Goal: Task Accomplishment & Management: Manage account settings

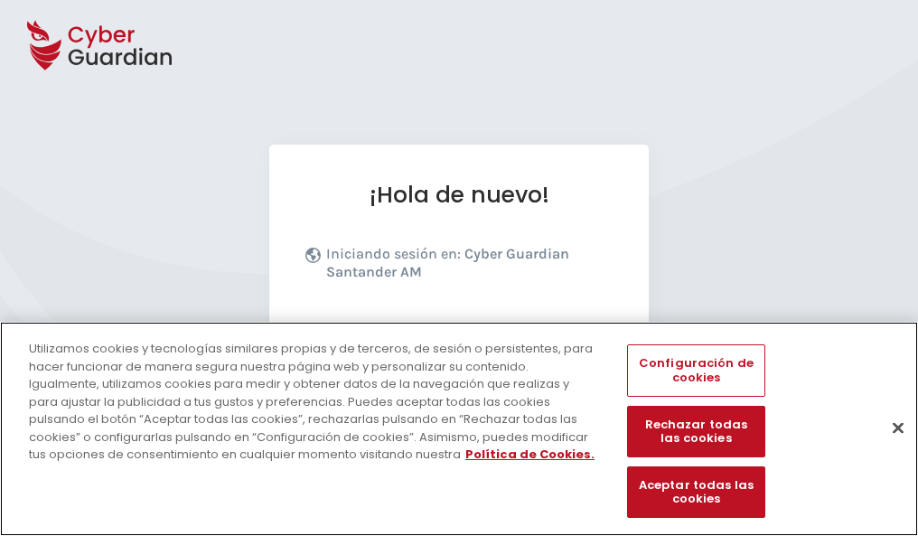
scroll to position [221, 0]
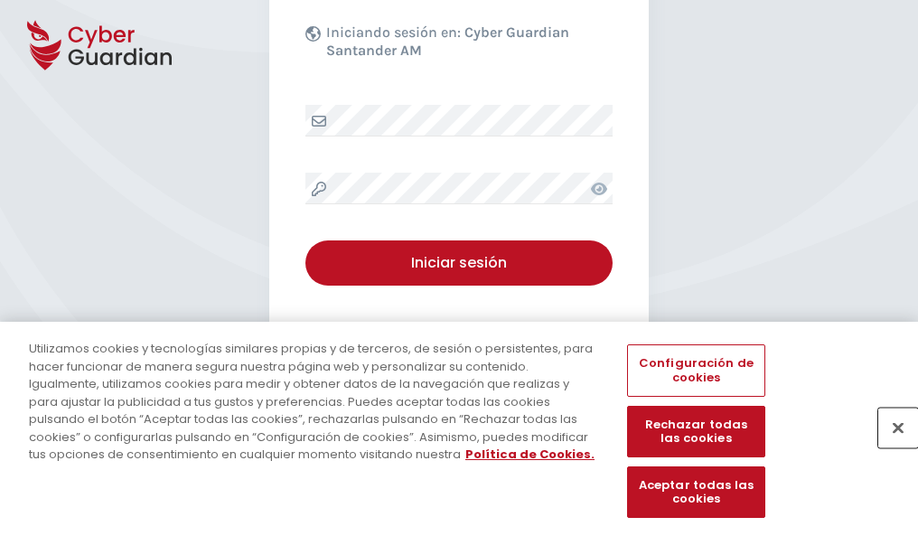
click at [889, 446] on button "Cerrar" at bounding box center [898, 427] width 40 height 40
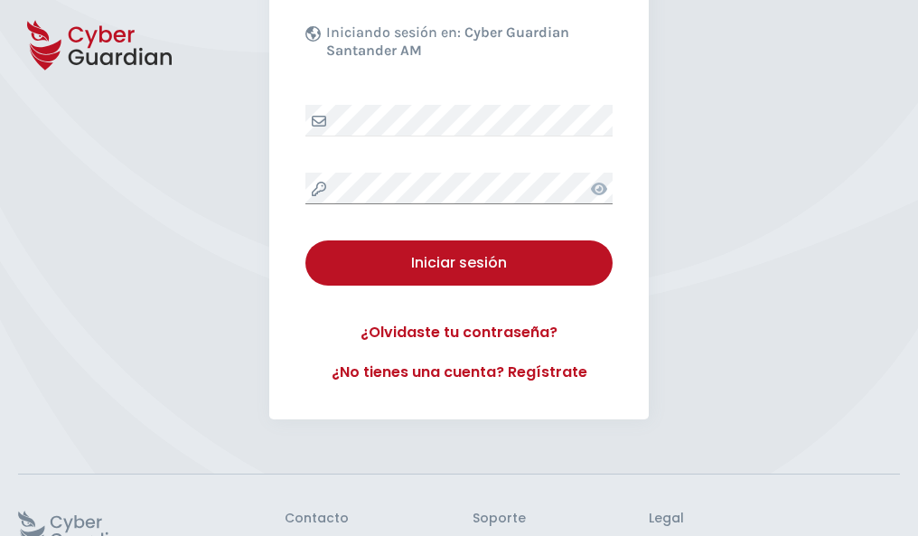
scroll to position [351, 0]
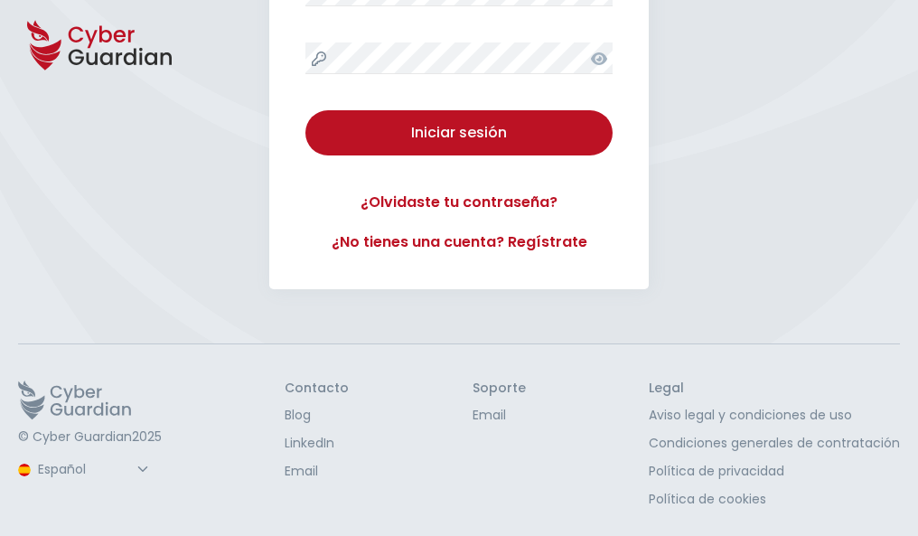
click at [305, 110] on button "Iniciar sesión" at bounding box center [458, 132] width 307 height 45
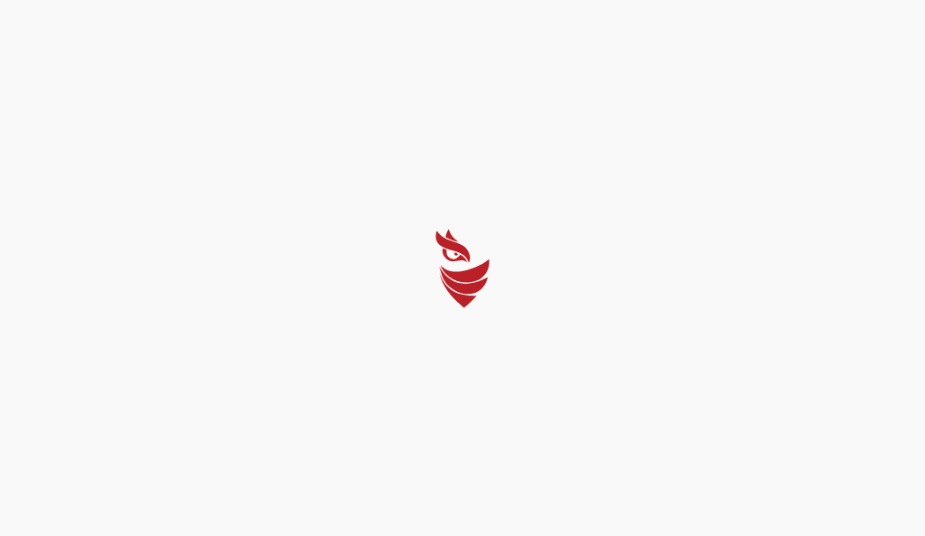
select select "English"
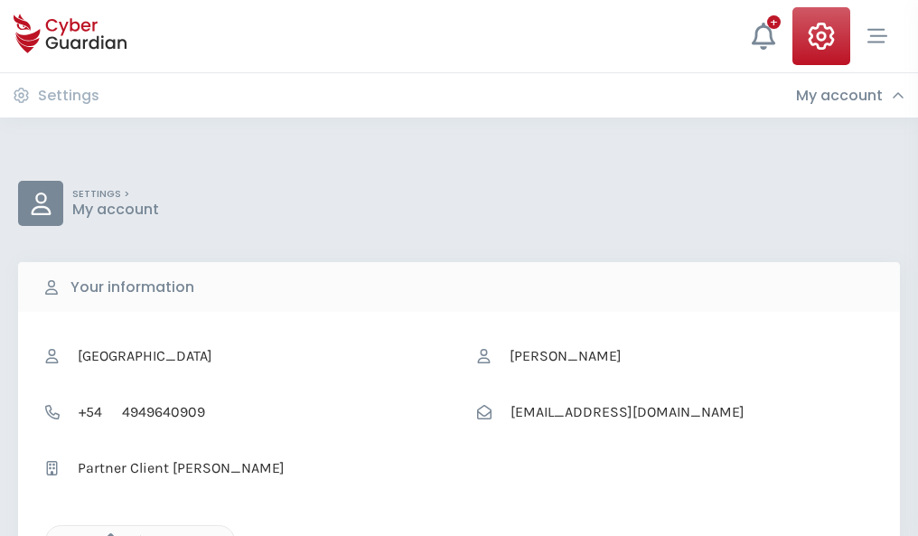
click at [106, 534] on icon "button" at bounding box center [105, 540] width 15 height 15
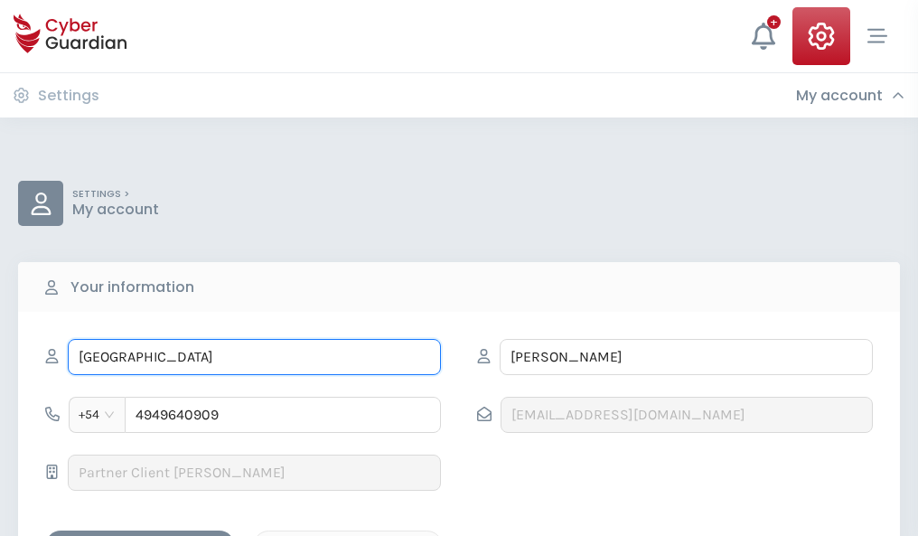
click at [254, 357] on input "ÁFRICA" at bounding box center [254, 357] width 373 height 36
type input "Á"
type input "Augusto"
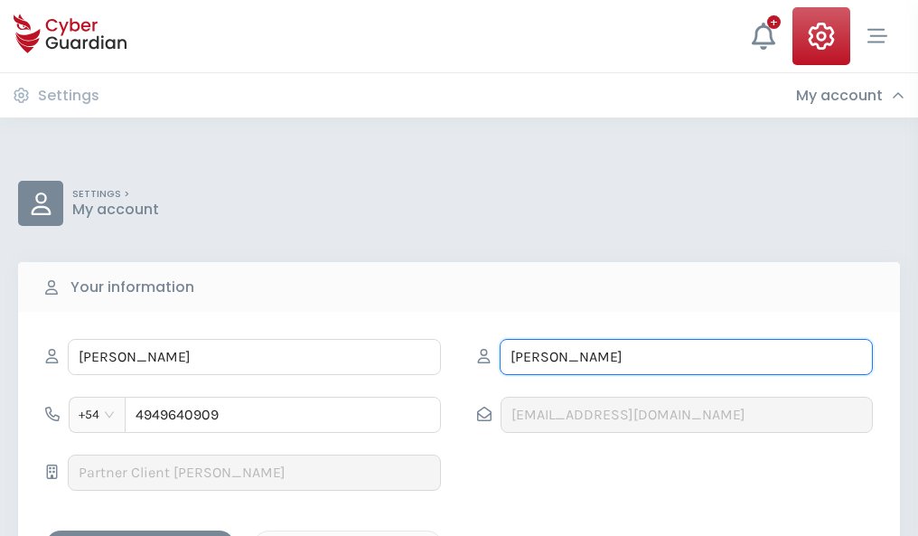
click at [686, 357] on input "VILLEGAS" at bounding box center [686, 357] width 373 height 36
type input "V"
type input "Castillo"
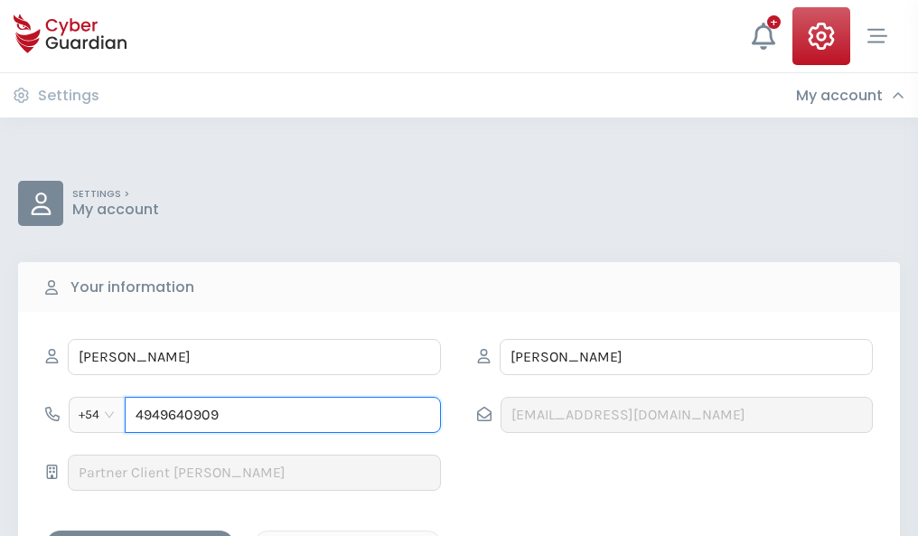
click at [283, 415] on input "4949640909" at bounding box center [283, 415] width 316 height 36
type input "4"
type input "4922187580"
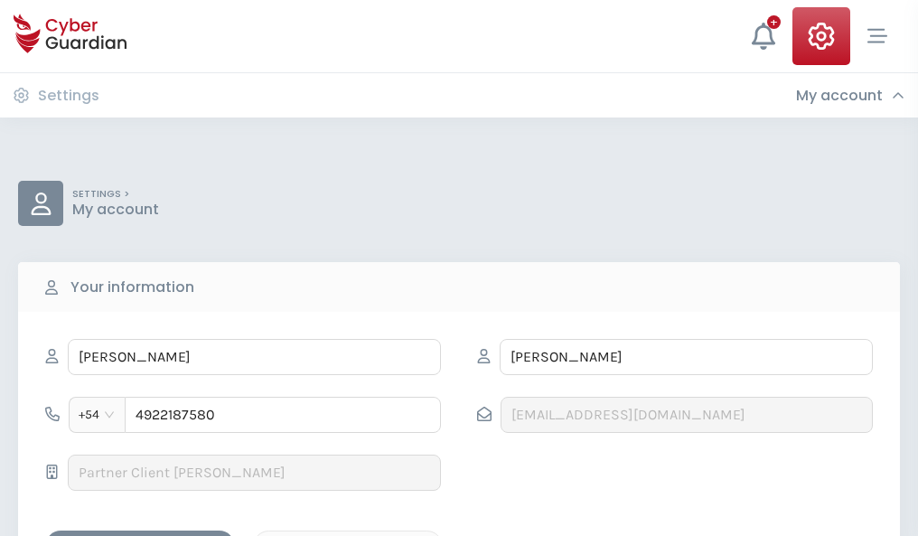
click at [140, 535] on div "Save changes" at bounding box center [140, 546] width 163 height 23
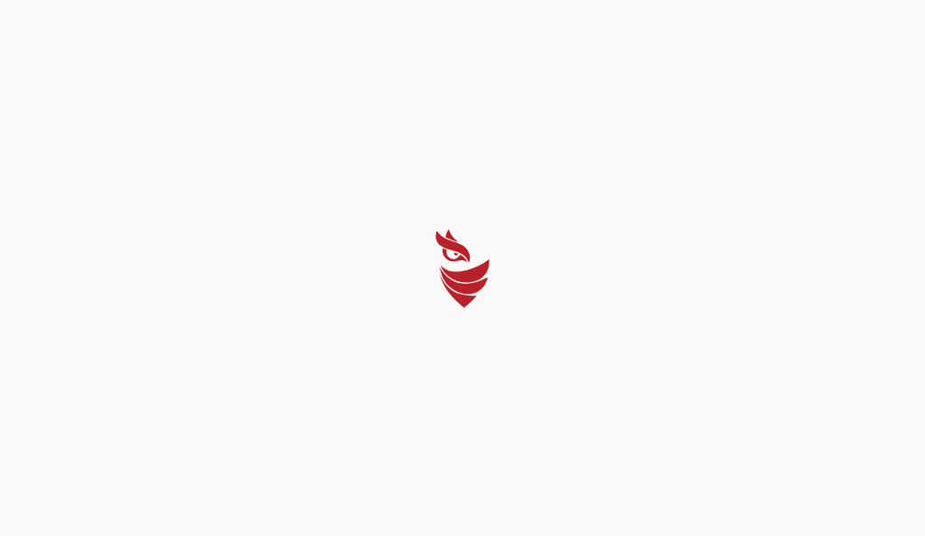
select select "English"
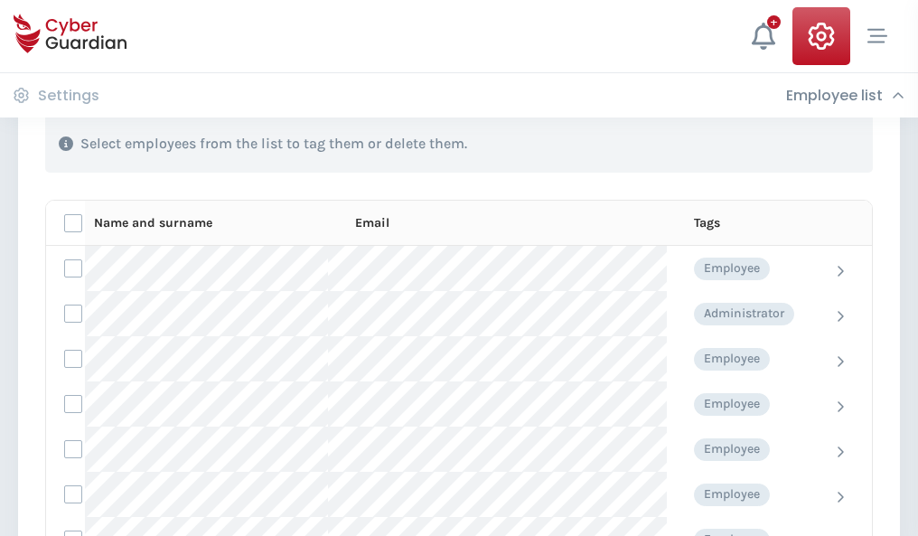
scroll to position [773, 0]
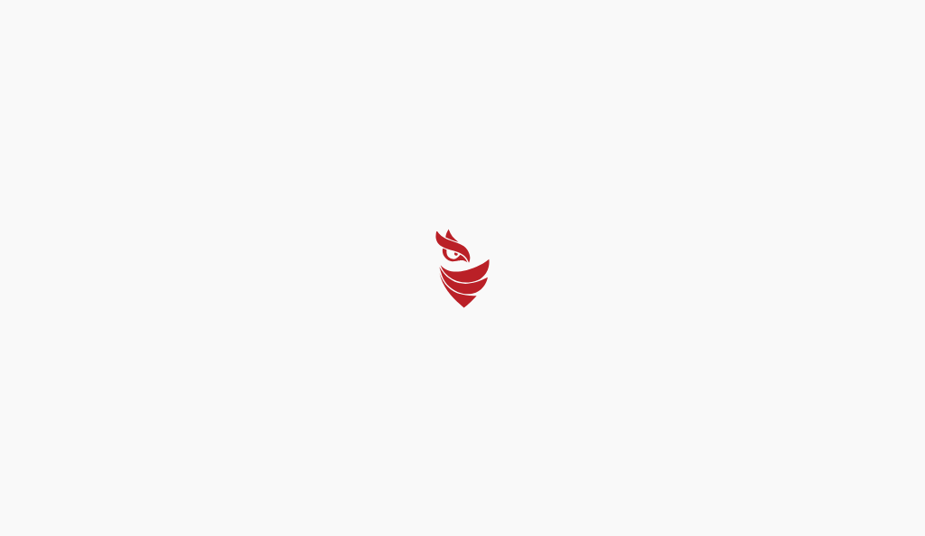
select select "English"
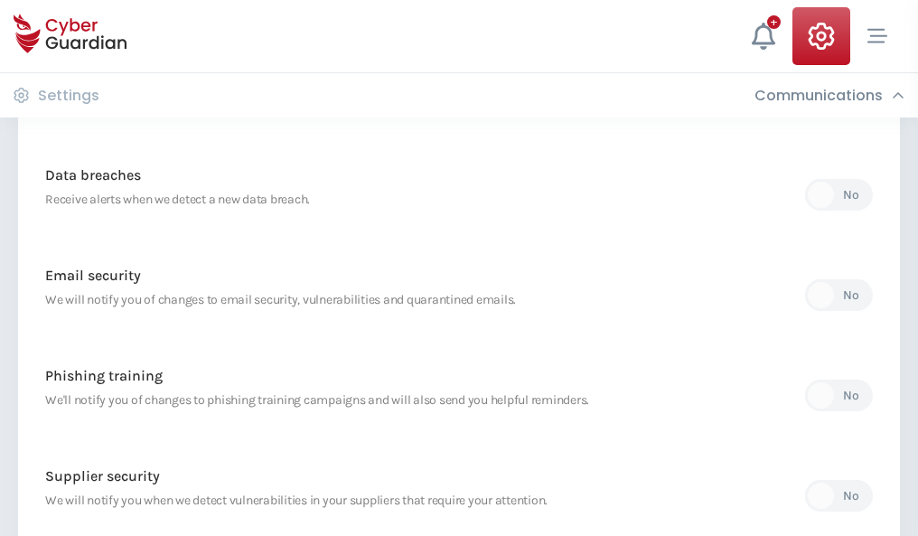
scroll to position [951, 0]
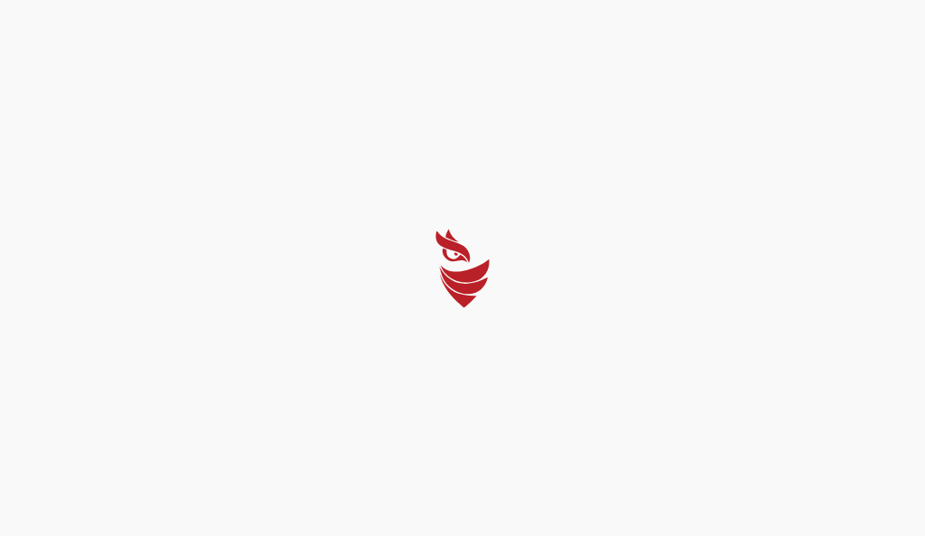
select select "English"
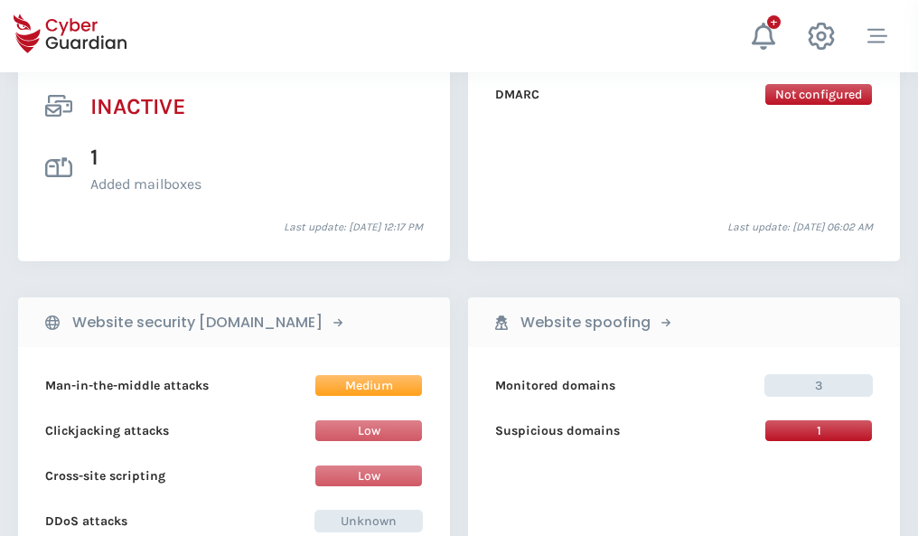
scroll to position [1790, 0]
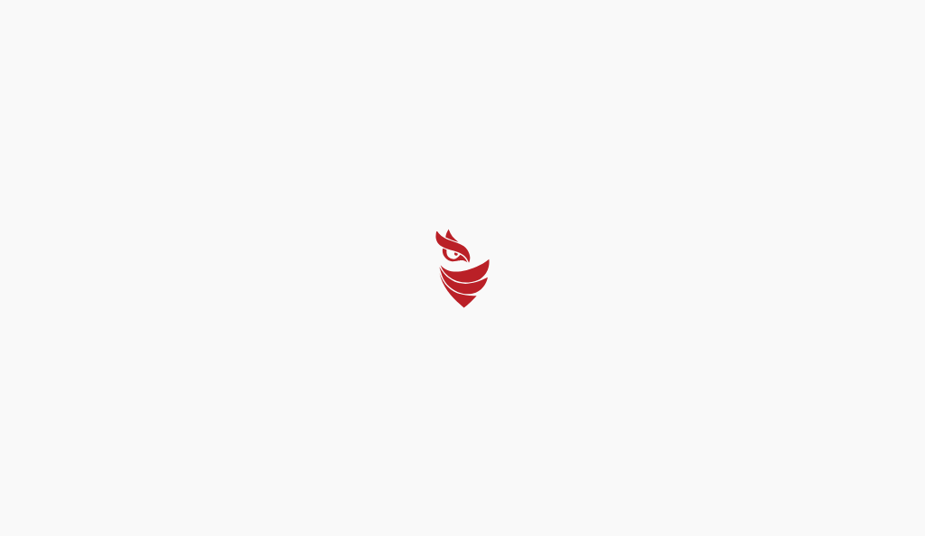
select select "English"
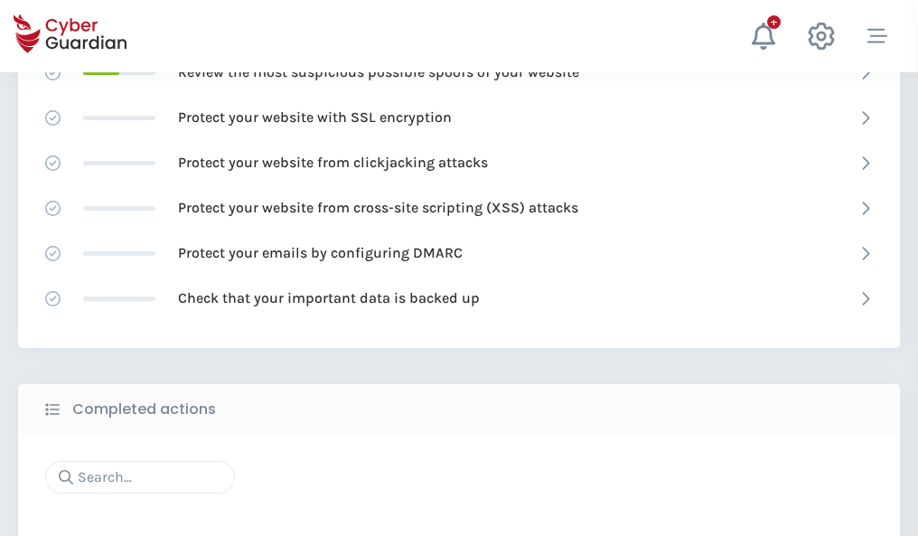
scroll to position [1203, 0]
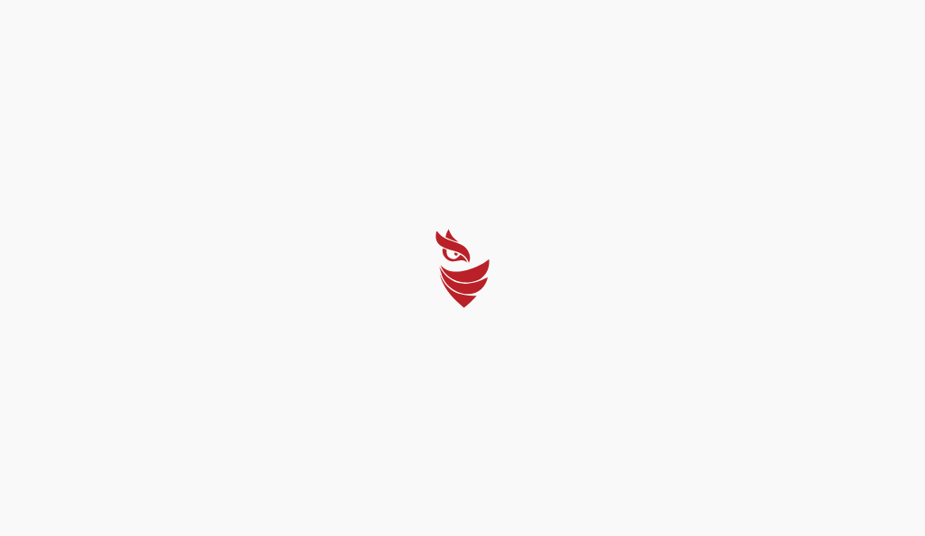
select select "English"
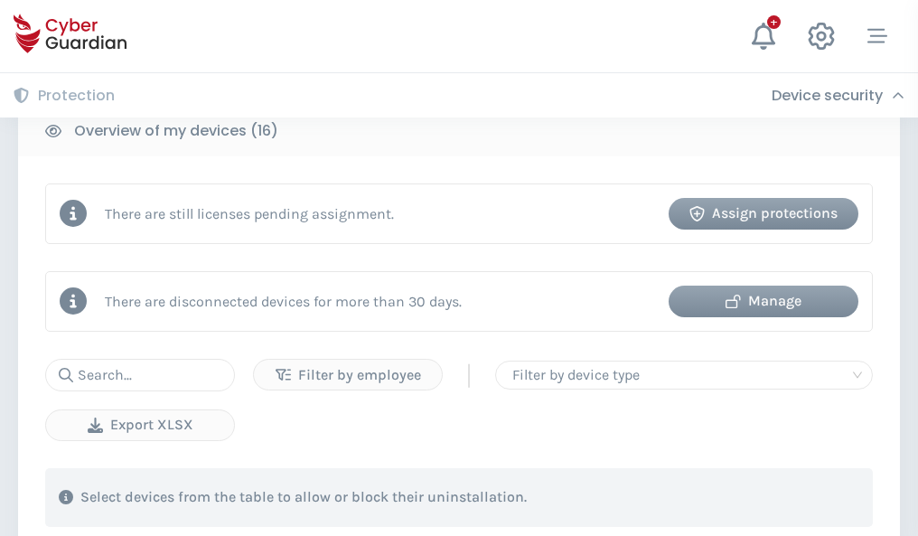
scroll to position [1662, 0]
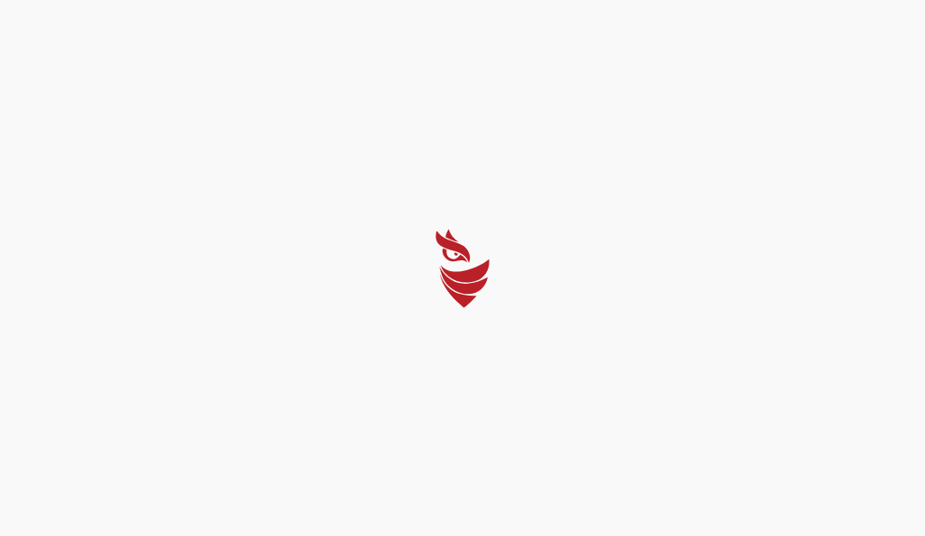
select select "English"
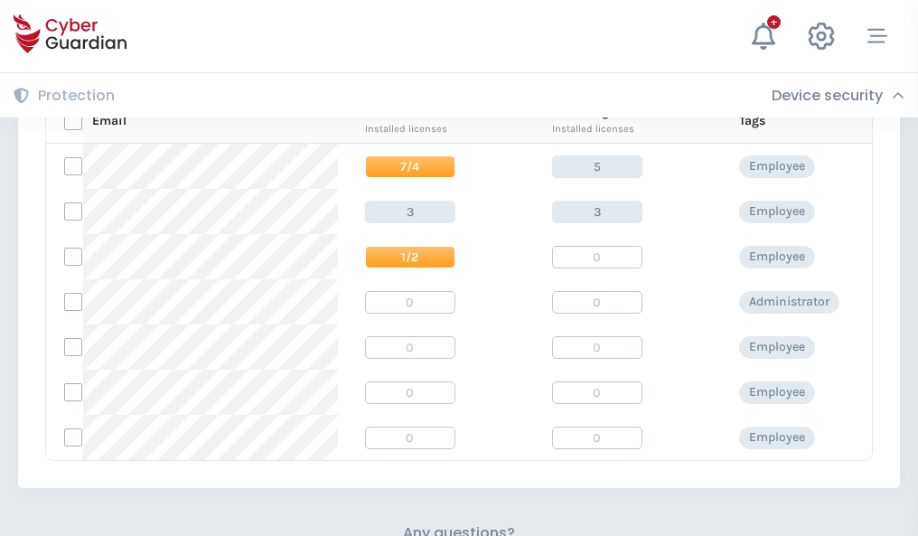
scroll to position [775, 0]
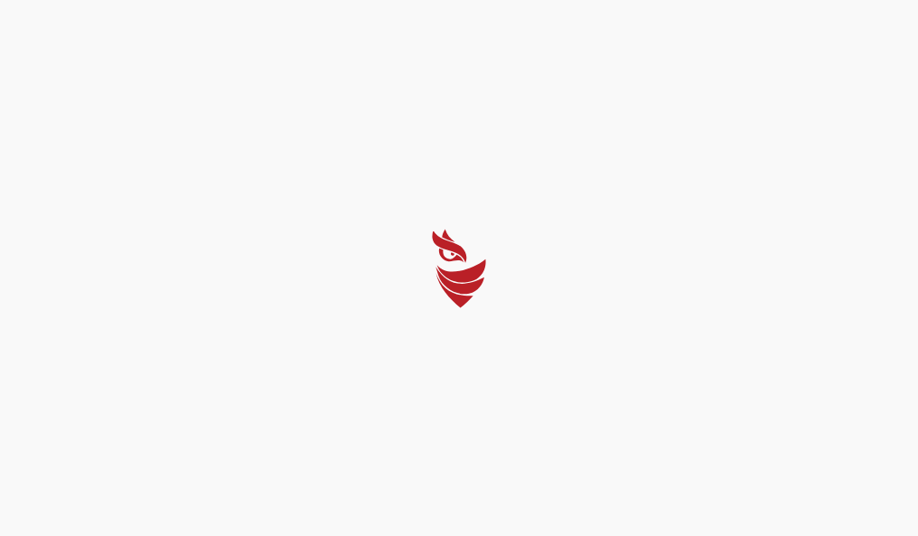
select select "English"
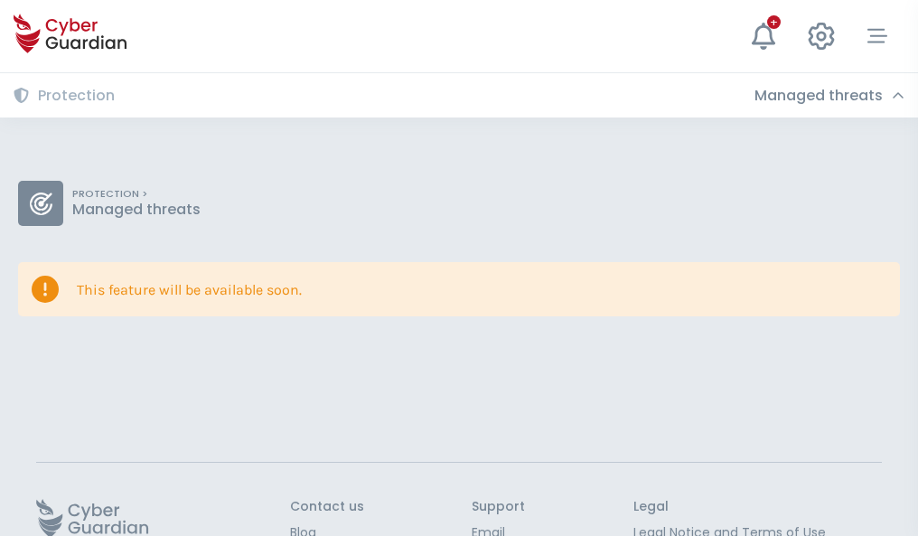
scroll to position [117, 0]
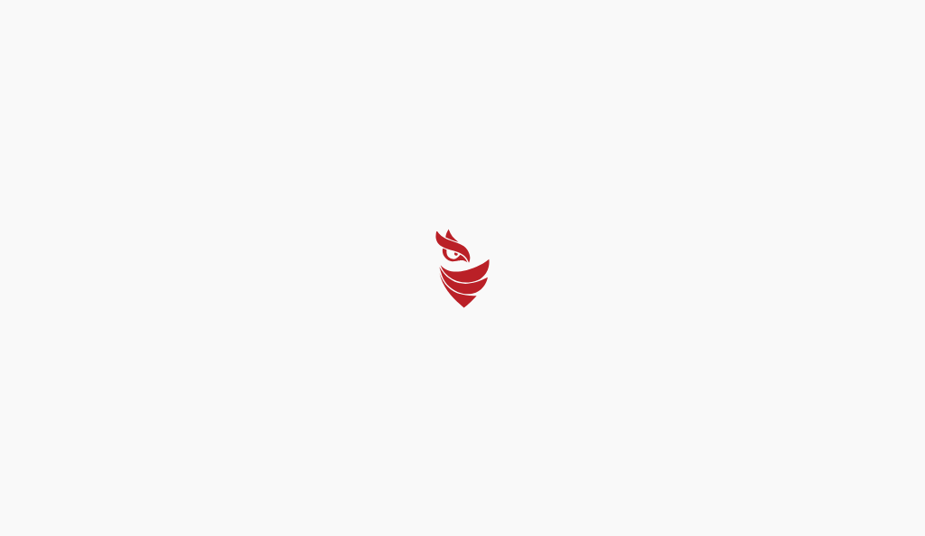
select select "English"
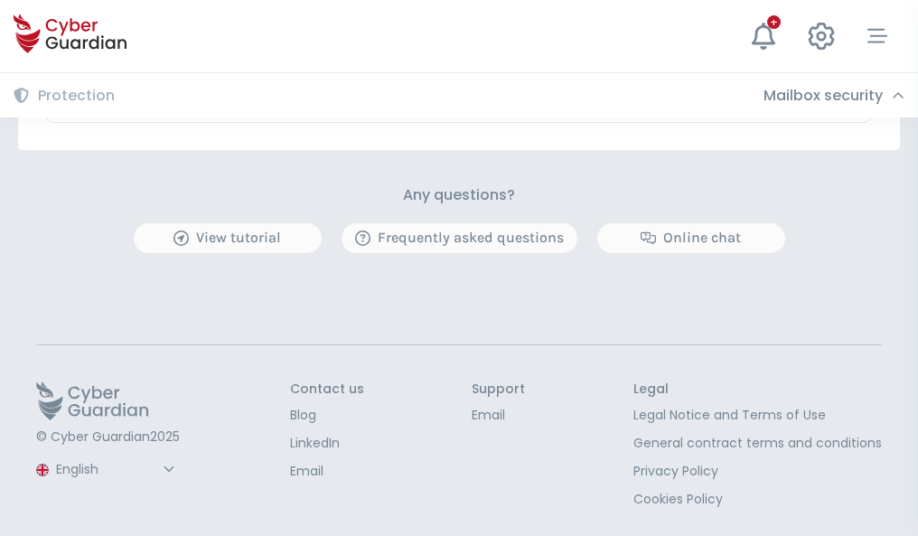
scroll to position [1061, 0]
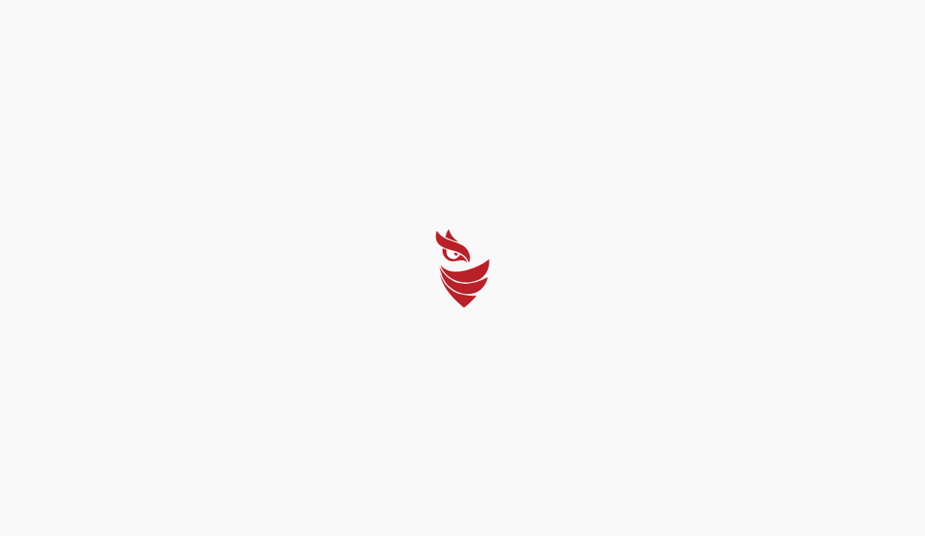
select select "English"
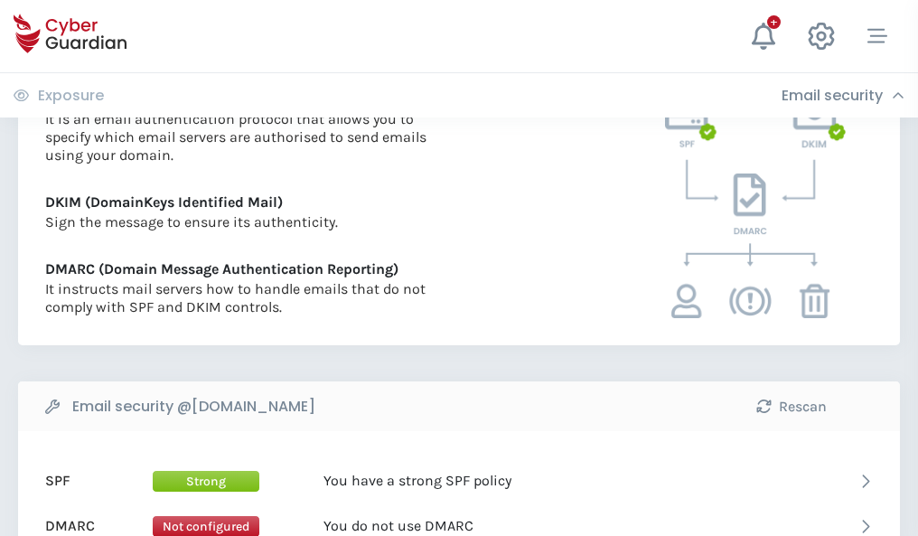
scroll to position [975, 0]
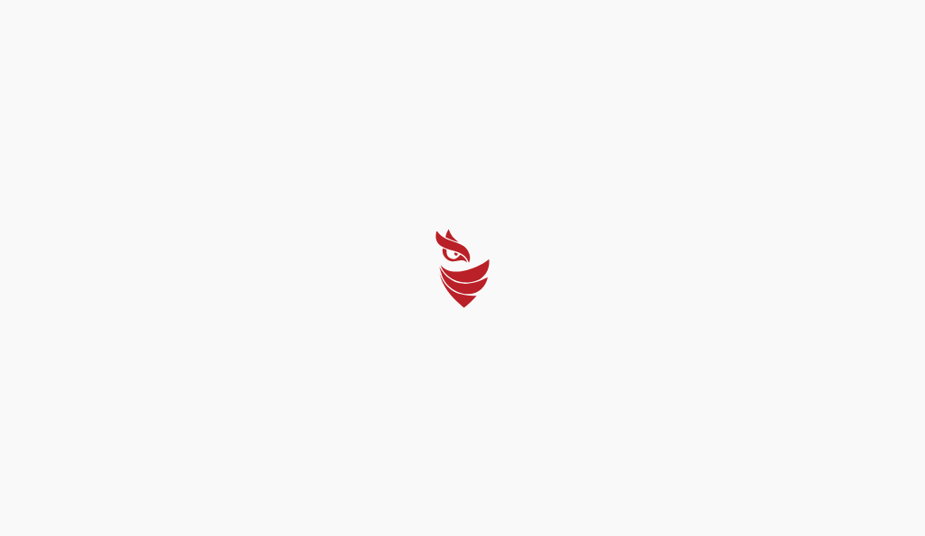
select select "English"
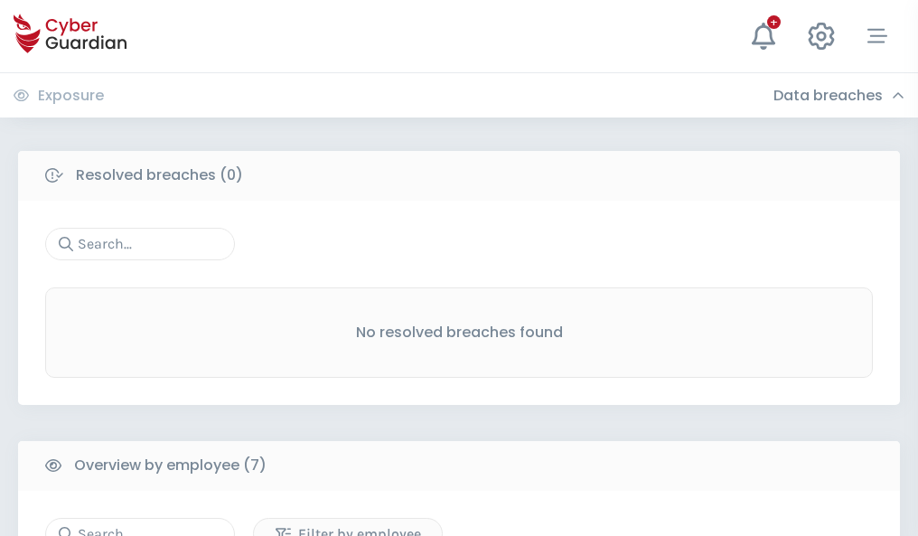
scroll to position [1494, 0]
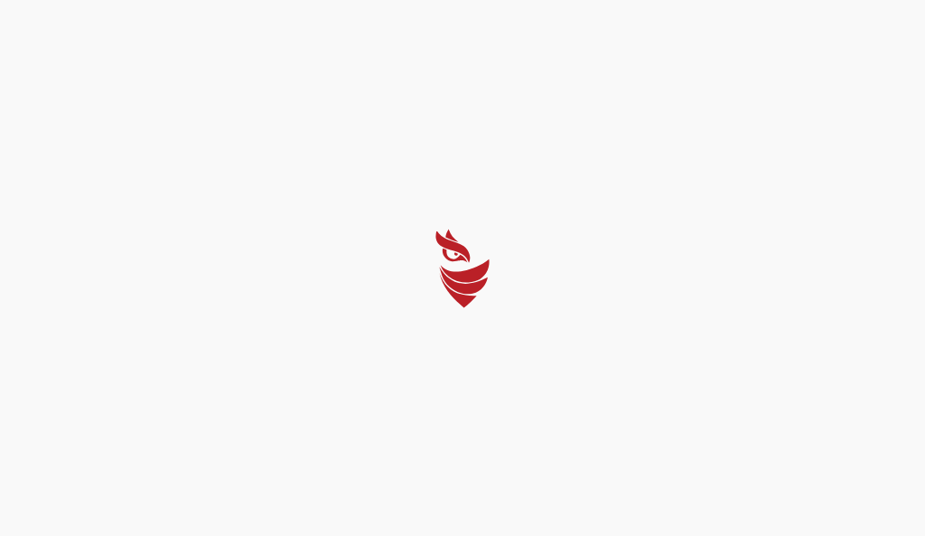
select select "English"
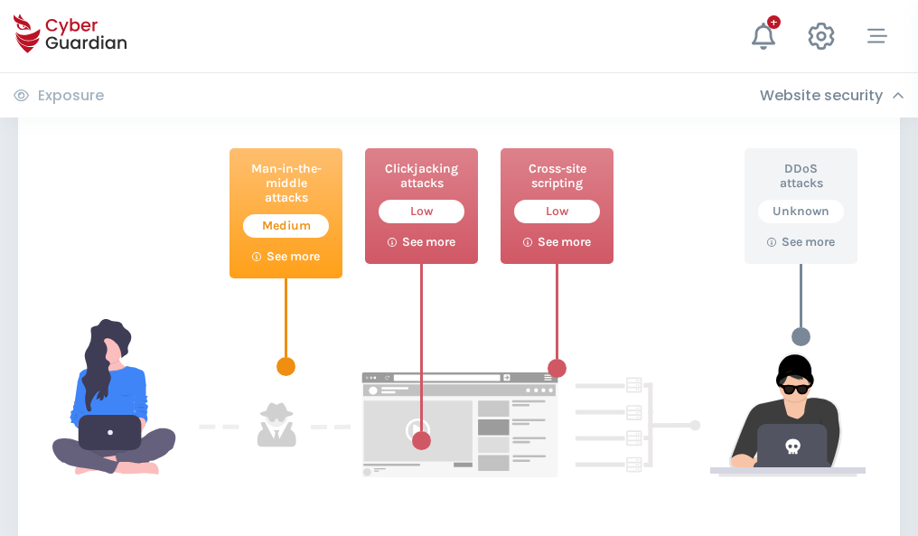
scroll to position [984, 0]
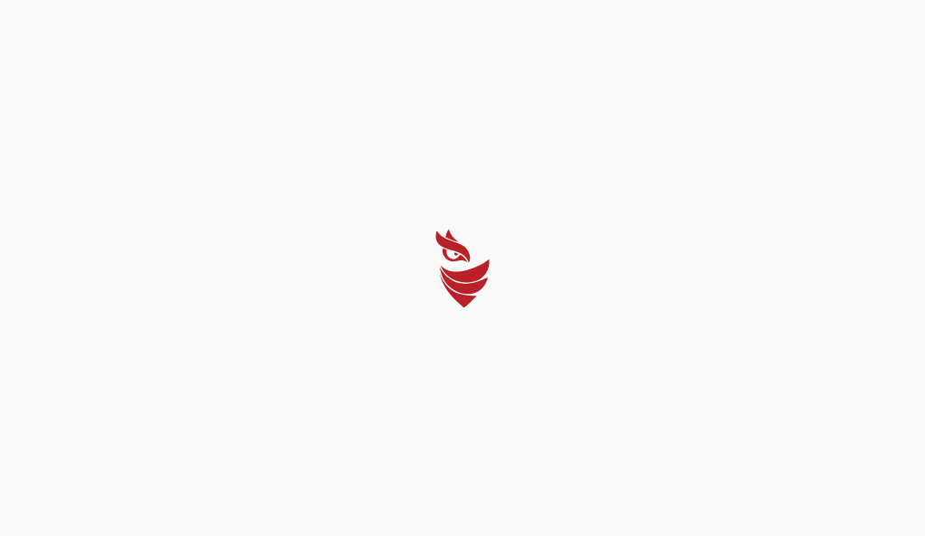
select select "English"
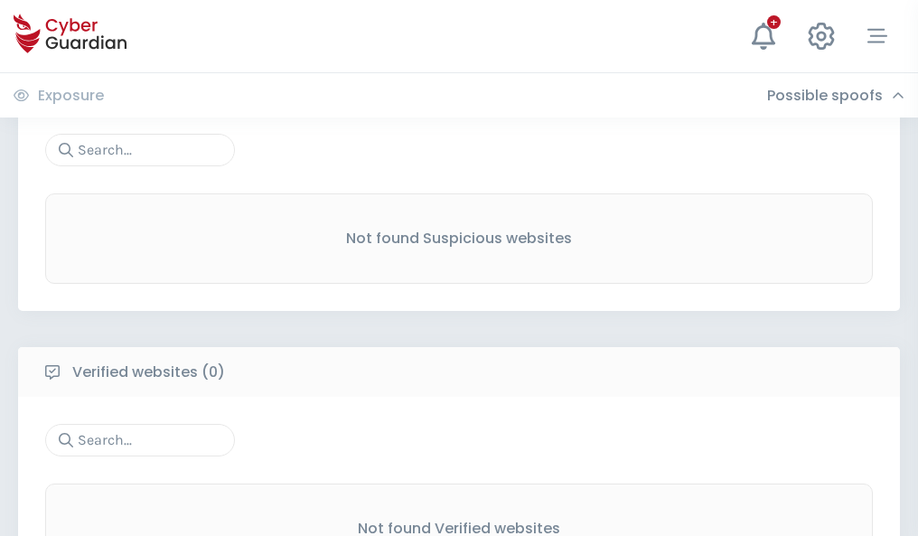
scroll to position [945, 0]
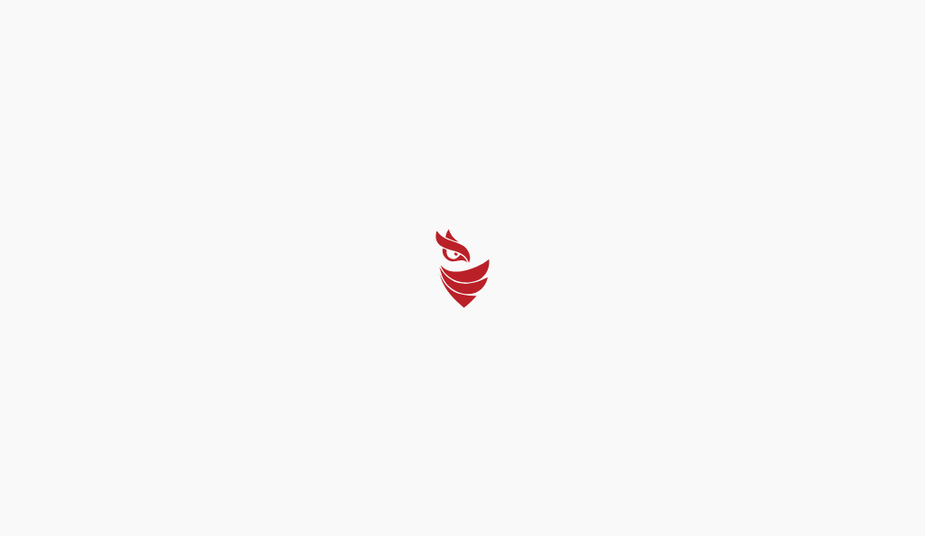
select select "English"
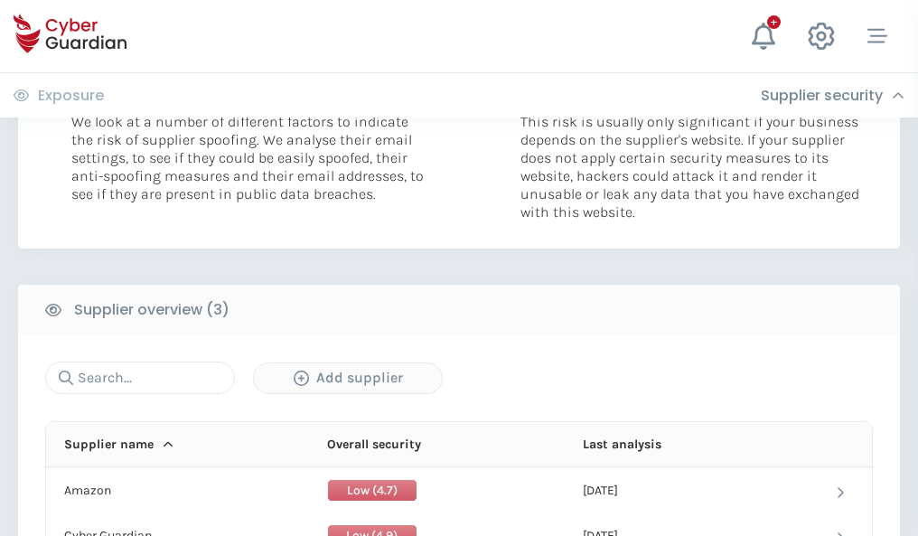
scroll to position [989, 0]
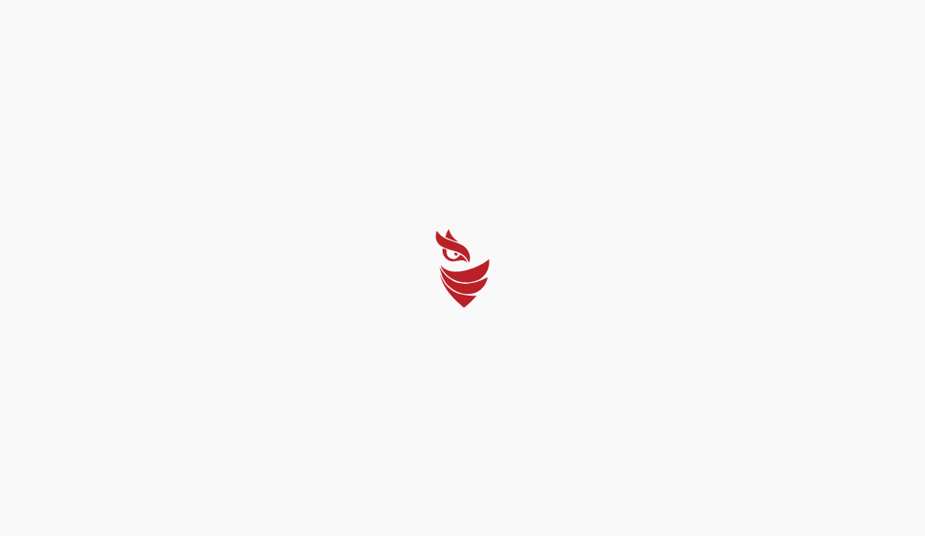
select select "English"
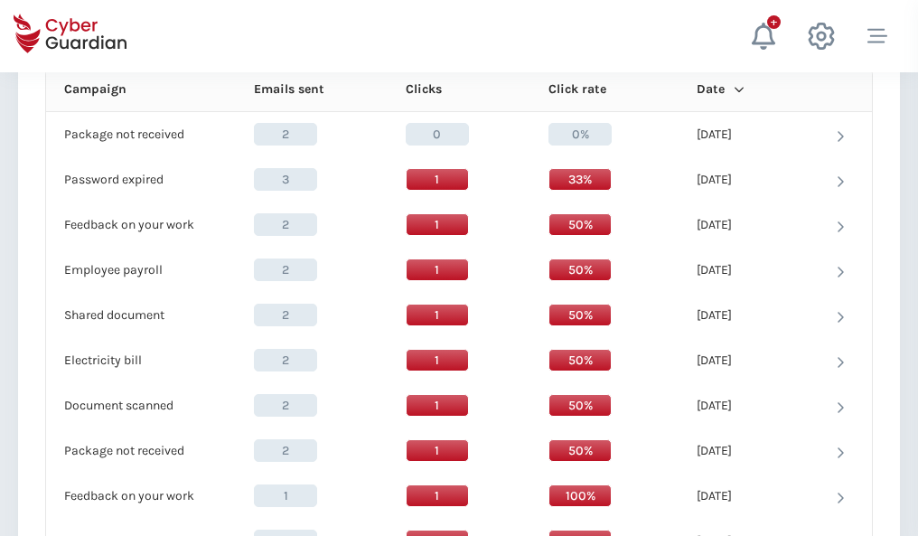
scroll to position [1598, 0]
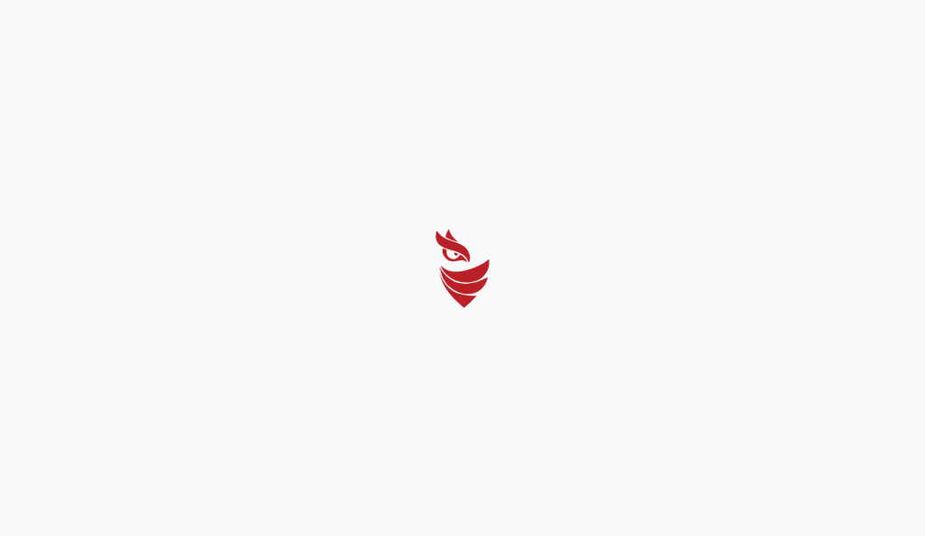
select select "English"
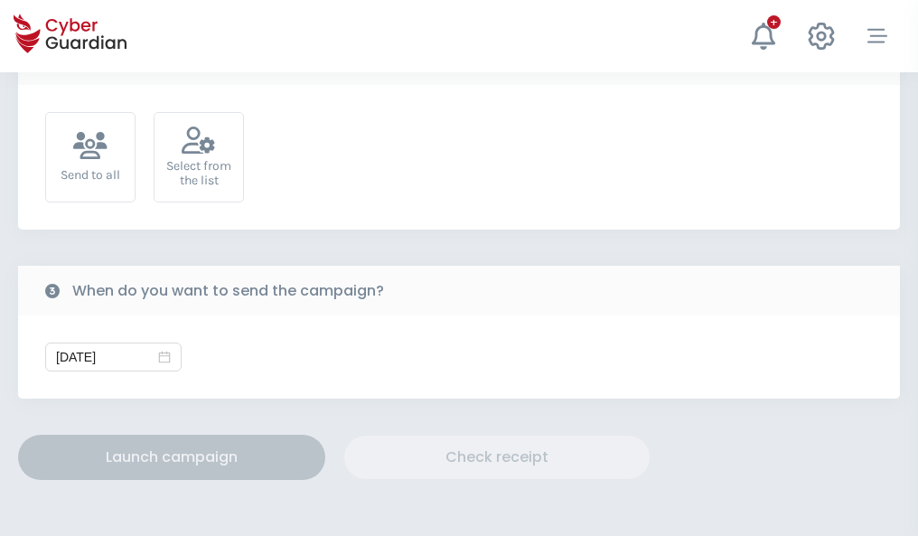
scroll to position [661, 0]
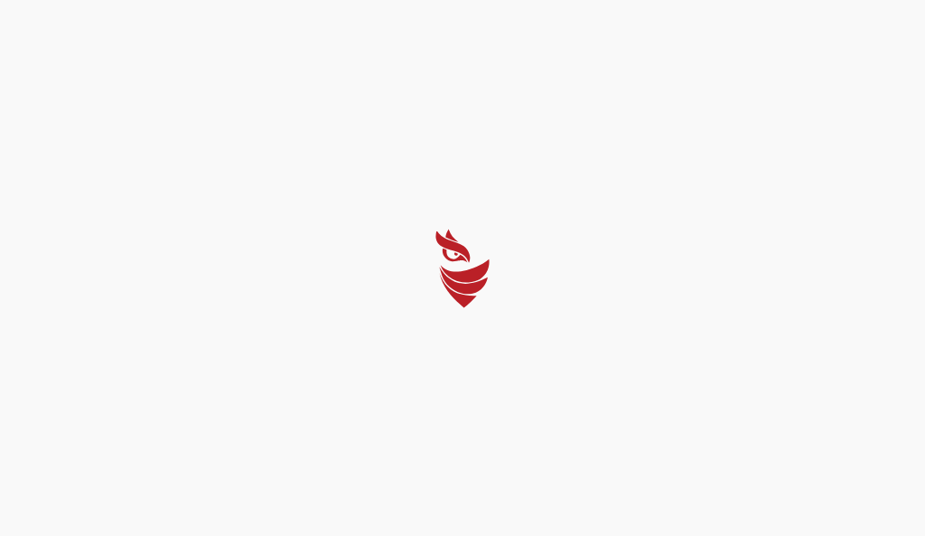
select select "English"
